Goal: Find specific page/section: Find specific page/section

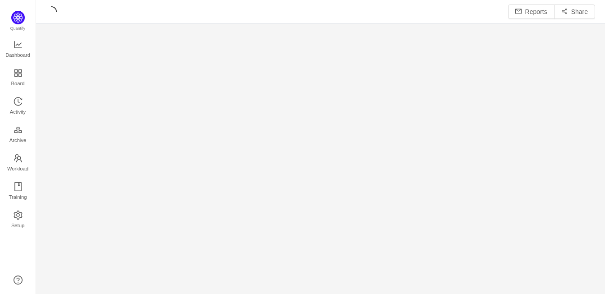
scroll to position [13, 13]
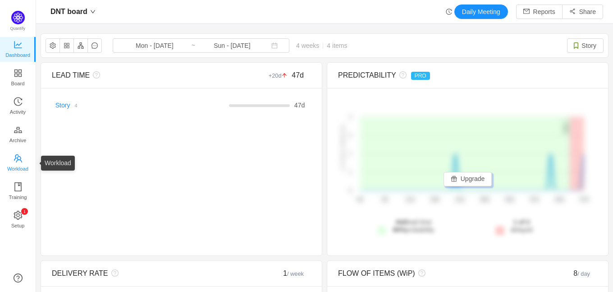
click at [18, 156] on icon "icon: team" at bounding box center [18, 158] width 9 height 9
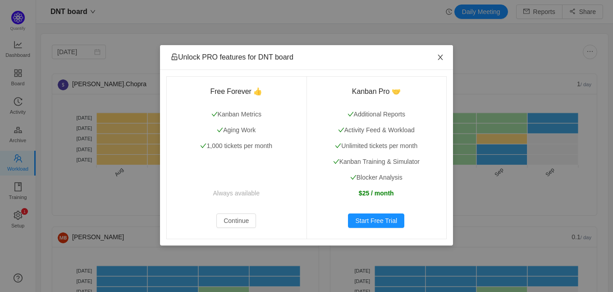
click at [439, 55] on icon "icon: close" at bounding box center [440, 57] width 7 height 7
drag, startPoint x: 441, startPoint y: 56, endPoint x: 261, endPoint y: 97, distance: 184.0
click at [263, 94] on div "Unlock PRO features for DNT board Free Forever 👍 Kanban Metrics Aging Work 1,00…" at bounding box center [306, 145] width 293 height 200
click at [239, 220] on button "Continue" at bounding box center [236, 220] width 40 height 14
click at [236, 221] on button "Continue" at bounding box center [236, 220] width 40 height 14
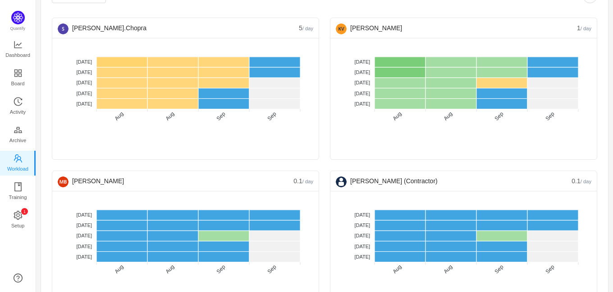
scroll to position [112, 0]
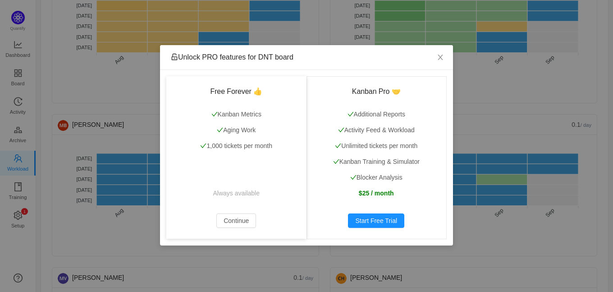
click at [241, 92] on h3 "Free Forever 👍" at bounding box center [236, 91] width 119 height 9
click at [223, 221] on button "Continue" at bounding box center [236, 220] width 40 height 14
click at [439, 55] on icon "icon: close" at bounding box center [440, 57] width 7 height 7
click at [440, 55] on icon "icon: close" at bounding box center [440, 57] width 7 height 7
click at [442, 57] on icon "icon: close" at bounding box center [440, 57] width 7 height 7
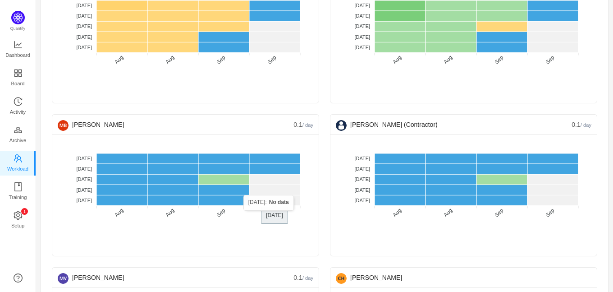
scroll to position [0, 0]
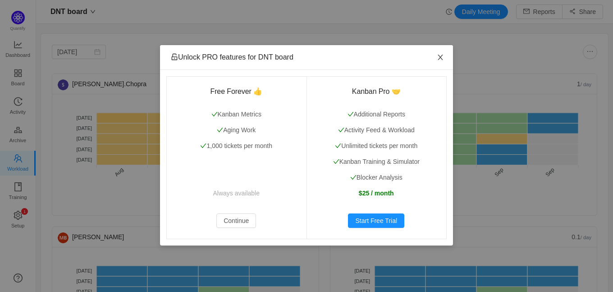
click at [440, 56] on icon "icon: close" at bounding box center [440, 57] width 7 height 7
click at [443, 54] on icon "icon: close" at bounding box center [440, 57] width 7 height 7
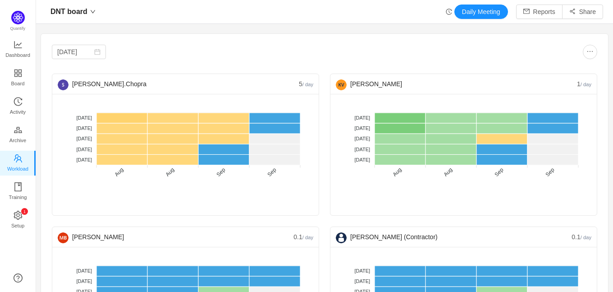
scroll to position [112, 0]
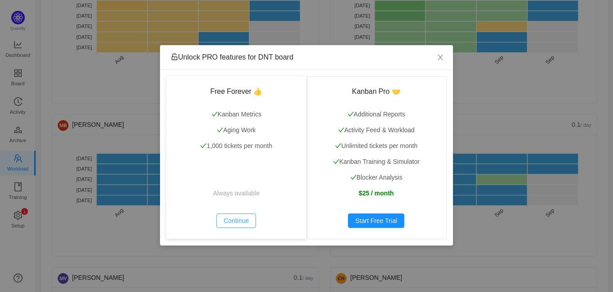
click at [239, 218] on button "Continue" at bounding box center [236, 220] width 40 height 14
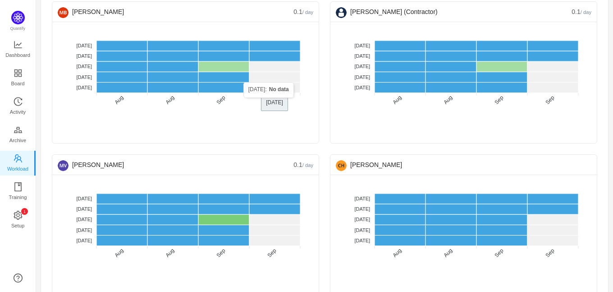
scroll to position [244, 0]
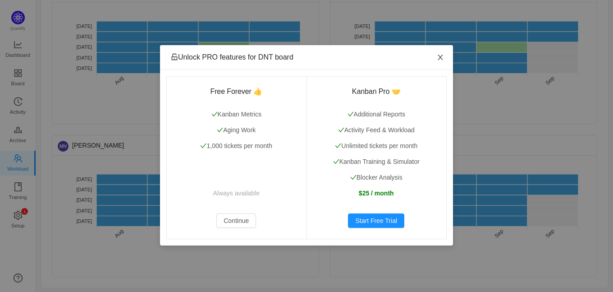
drag, startPoint x: 440, startPoint y: 58, endPoint x: 395, endPoint y: 72, distance: 47.1
click at [440, 57] on icon "icon: close" at bounding box center [440, 57] width 7 height 7
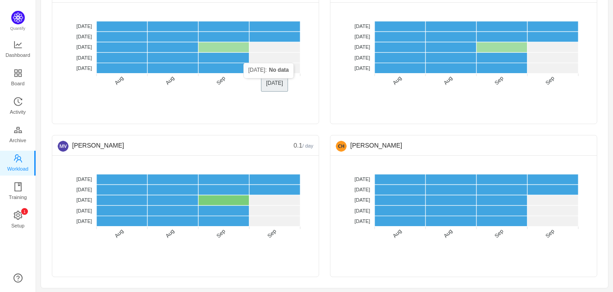
scroll to position [188, 0]
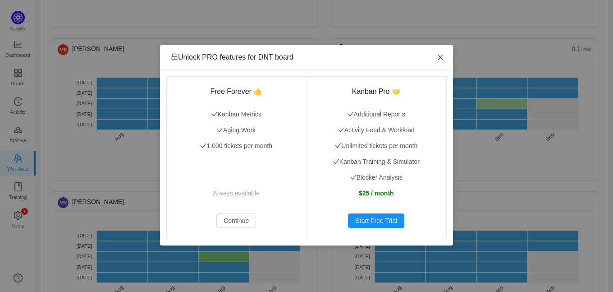
click at [441, 55] on icon "icon: close" at bounding box center [440, 57] width 7 height 7
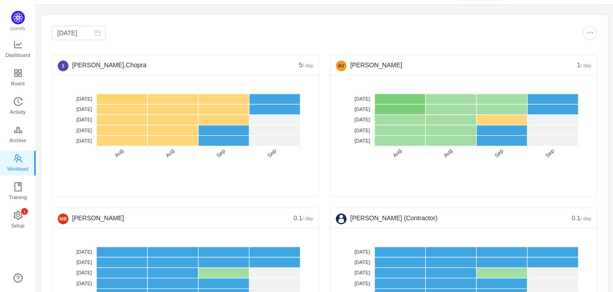
scroll to position [0, 0]
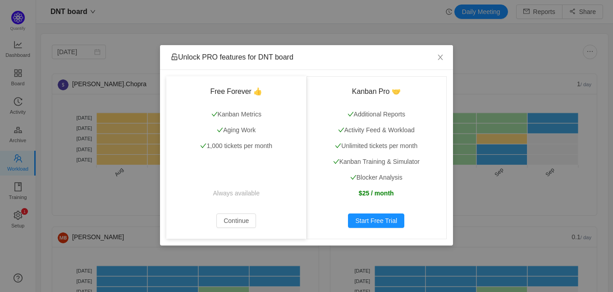
click at [225, 124] on div "Free Forever 👍 Kanban Metrics Aging Work 1,000 tickets per month Always availab…" at bounding box center [236, 157] width 140 height 162
click at [239, 96] on div "Free Forever 👍 Kanban Metrics Aging Work 1,000 tickets per month Always availab…" at bounding box center [236, 157] width 140 height 162
click at [239, 95] on h3 "Free Forever 👍" at bounding box center [236, 91] width 119 height 9
click at [437, 58] on icon "icon: close" at bounding box center [440, 57] width 7 height 7
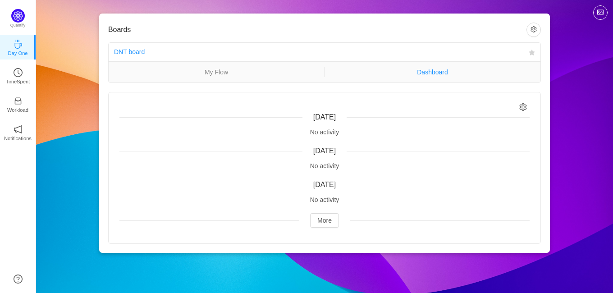
click at [429, 69] on link "Dashboard" at bounding box center [433, 72] width 216 height 10
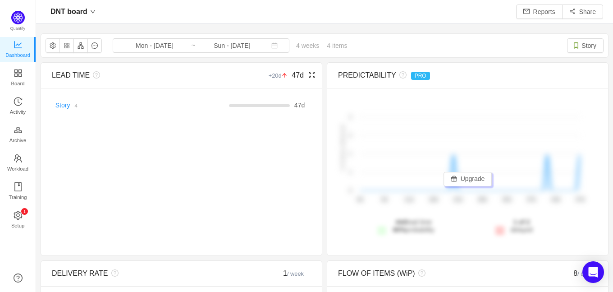
scroll to position [13, 13]
